Goal: Find specific page/section: Find specific page/section

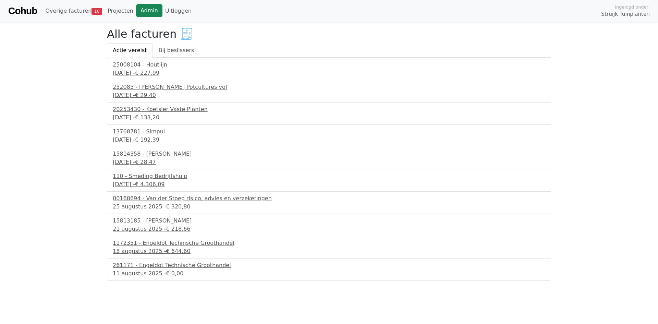
click at [141, 12] on link "Admin" at bounding box center [149, 10] width 26 height 13
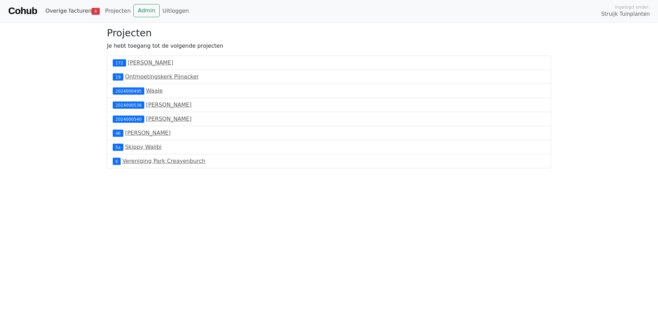
click at [54, 6] on link "Overige facturen 4" at bounding box center [72, 11] width 60 height 14
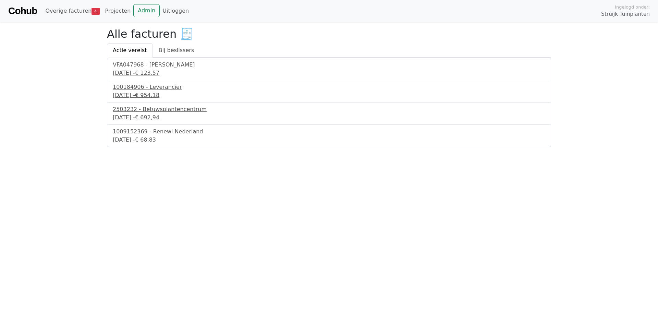
click at [62, 8] on link "Overige facturen 4" at bounding box center [72, 11] width 60 height 14
click at [75, 11] on link "Overige facturen 4" at bounding box center [72, 11] width 60 height 14
click at [141, 22] on div "Cohub Overige facturen 4 Projecten Admin Uitloggen Ingelogd onder: Struijk Tuin…" at bounding box center [329, 11] width 658 height 22
click at [145, 7] on link "Admin" at bounding box center [146, 10] width 26 height 13
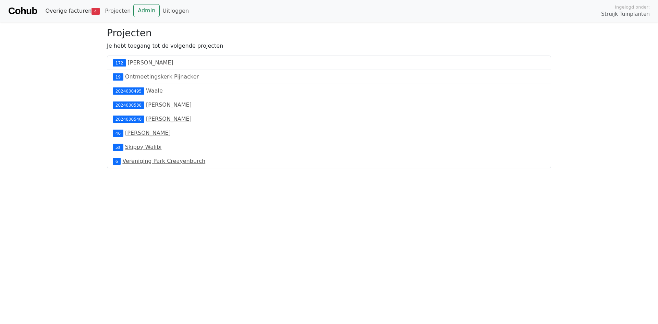
click at [75, 13] on link "Overige facturen 4" at bounding box center [72, 11] width 60 height 14
